Goal: Go to known website: Go to known website

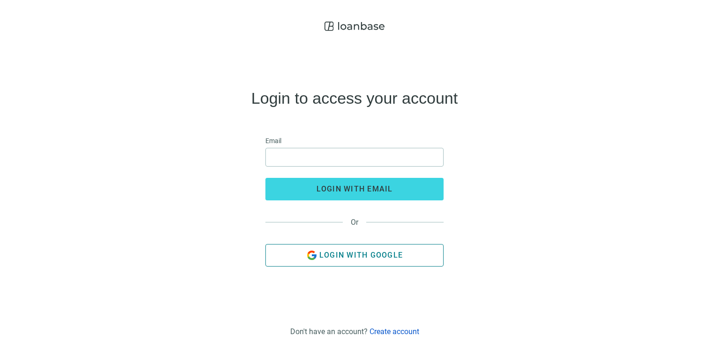
click at [383, 260] on button "Login with Google" at bounding box center [354, 255] width 178 height 23
